Goal: Check status: Check status

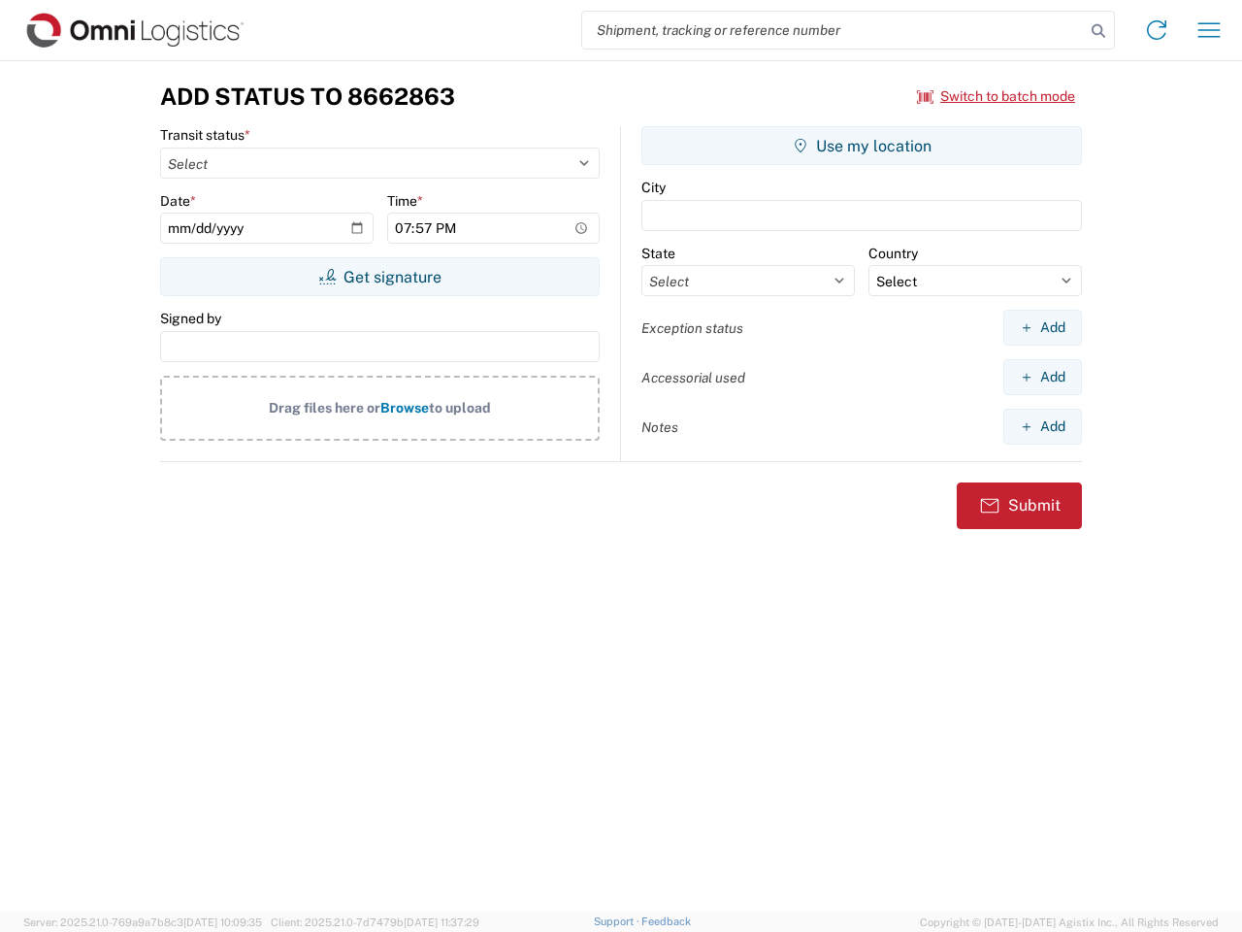
click at [834, 30] on input "search" at bounding box center [833, 30] width 503 height 37
click at [1099, 31] on icon at bounding box center [1098, 30] width 27 height 27
click at [1157, 30] on icon at bounding box center [1156, 30] width 31 height 31
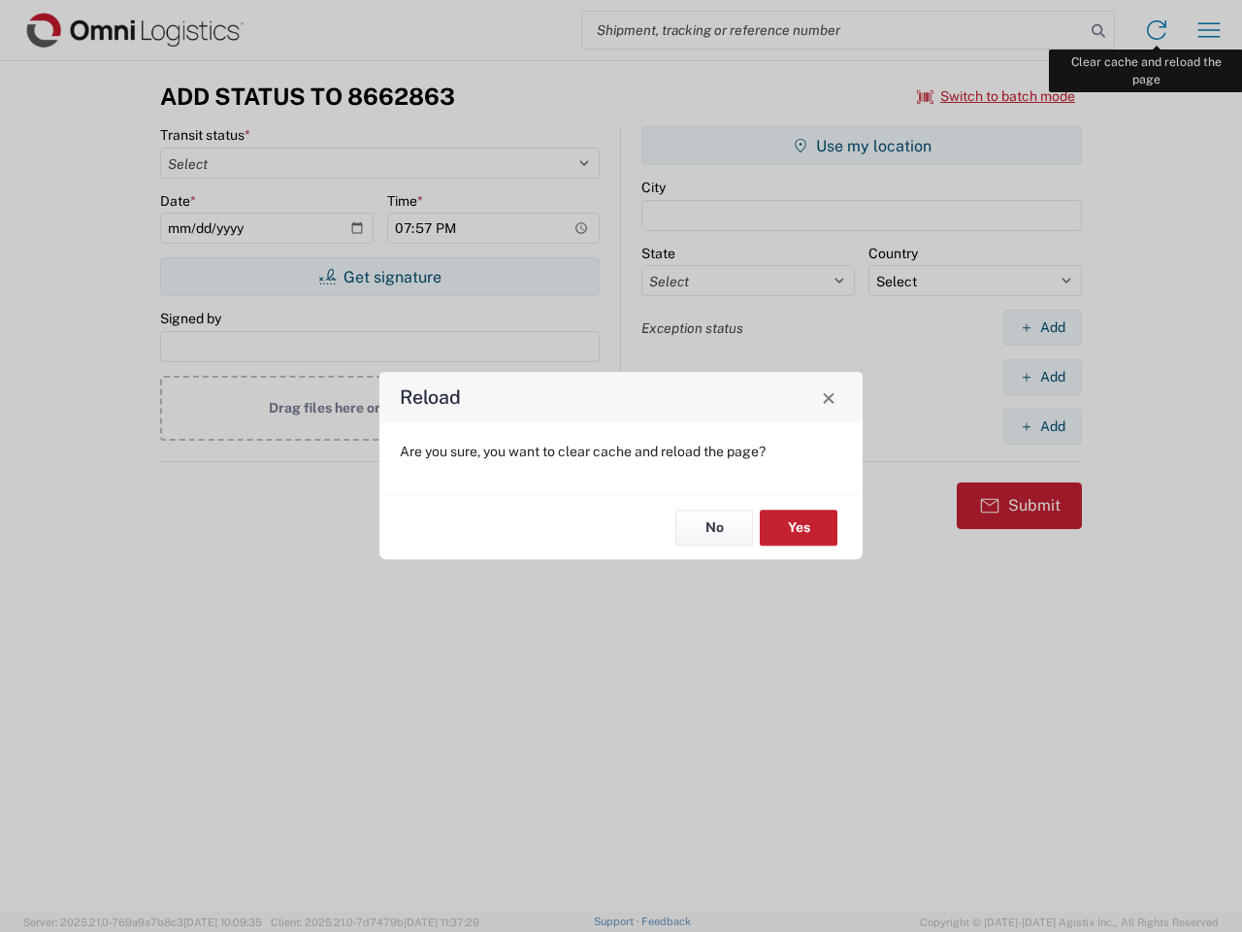
click at [1209, 30] on div "Reload Are you sure, you want to clear cache and reload the page? No Yes" at bounding box center [621, 466] width 1242 height 932
click at [997, 96] on div "Reload Are you sure, you want to clear cache and reload the page? No Yes" at bounding box center [621, 466] width 1242 height 932
click at [380, 277] on div "Reload Are you sure, you want to clear cache and reload the page? No Yes" at bounding box center [621, 466] width 1242 height 932
click at [862, 146] on div "Reload Are you sure, you want to clear cache and reload the page? No Yes" at bounding box center [621, 466] width 1242 height 932
click at [1042, 327] on div "Reload Are you sure, you want to clear cache and reload the page? No Yes" at bounding box center [621, 466] width 1242 height 932
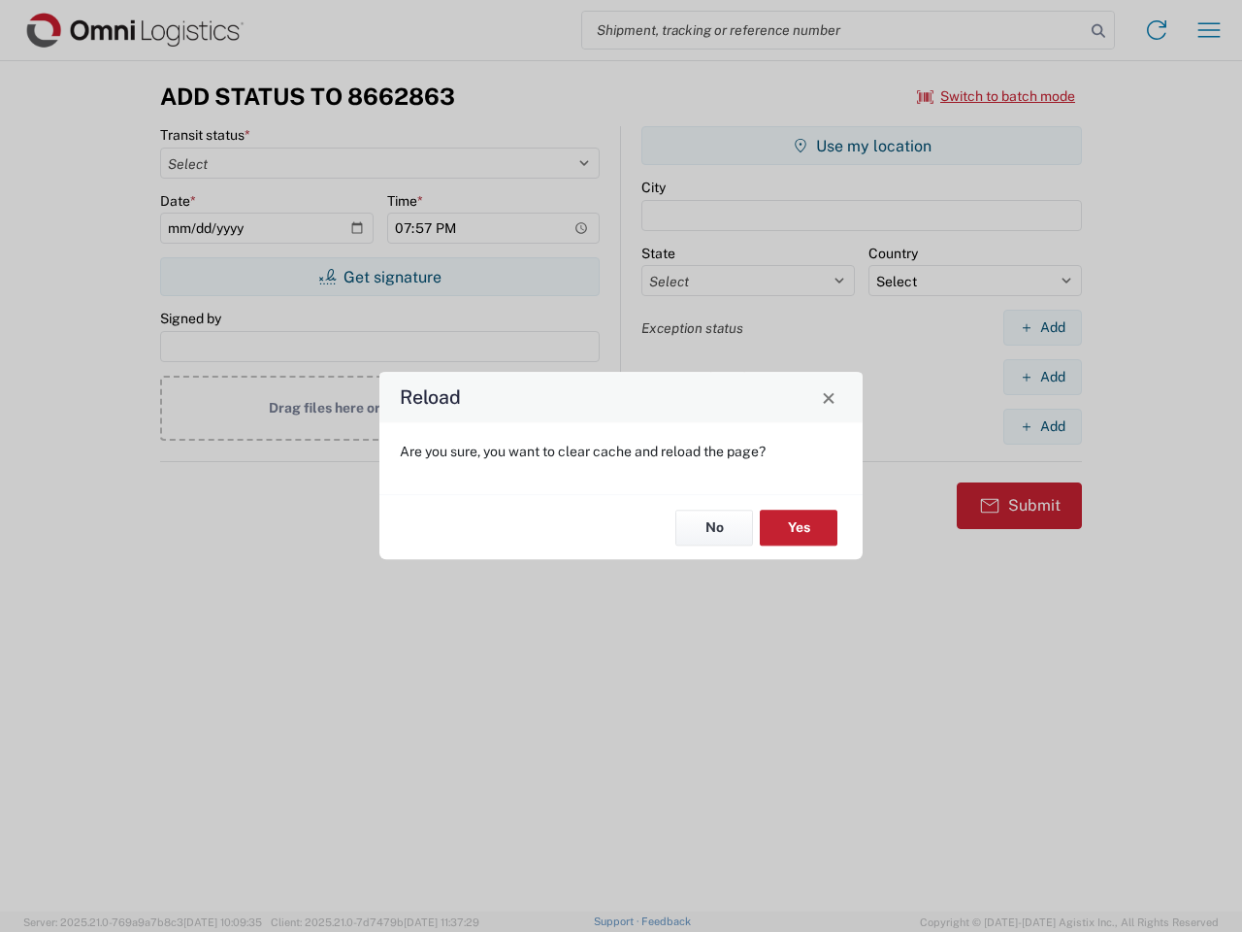
click at [1042, 377] on div "Reload Are you sure, you want to clear cache and reload the page? No Yes" at bounding box center [621, 466] width 1242 height 932
click at [1042, 426] on div "Reload Are you sure, you want to clear cache and reload the page? No Yes" at bounding box center [621, 466] width 1242 height 932
